Goal: Information Seeking & Learning: Learn about a topic

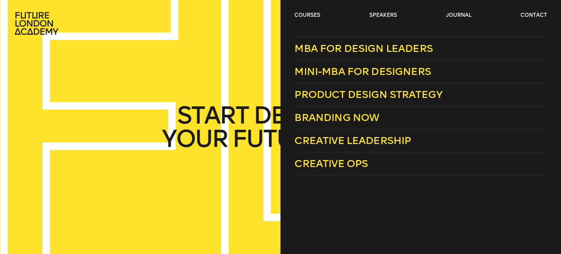
click at [292, 15] on div "courses speakers journal contact" at bounding box center [280, 23] width 561 height 23
click at [359, 70] on span "Mini-MBA for Designers" at bounding box center [362, 71] width 137 height 12
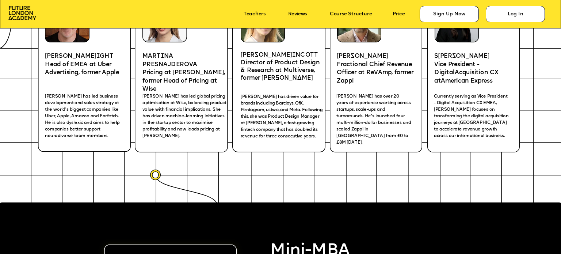
scroll to position [1205, 0]
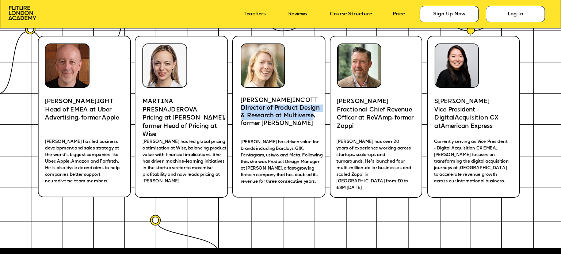
copy p "Director of Product Design & Research at Multiverse"
drag, startPoint x: 241, startPoint y: 111, endPoint x: 314, endPoint y: 119, distance: 73.5
click at [314, 119] on p "Director of Product Design & Research at Multiverse, former [PERSON_NAME]" at bounding box center [283, 115] width 85 height 23
